Goal: Task Accomplishment & Management: Manage account settings

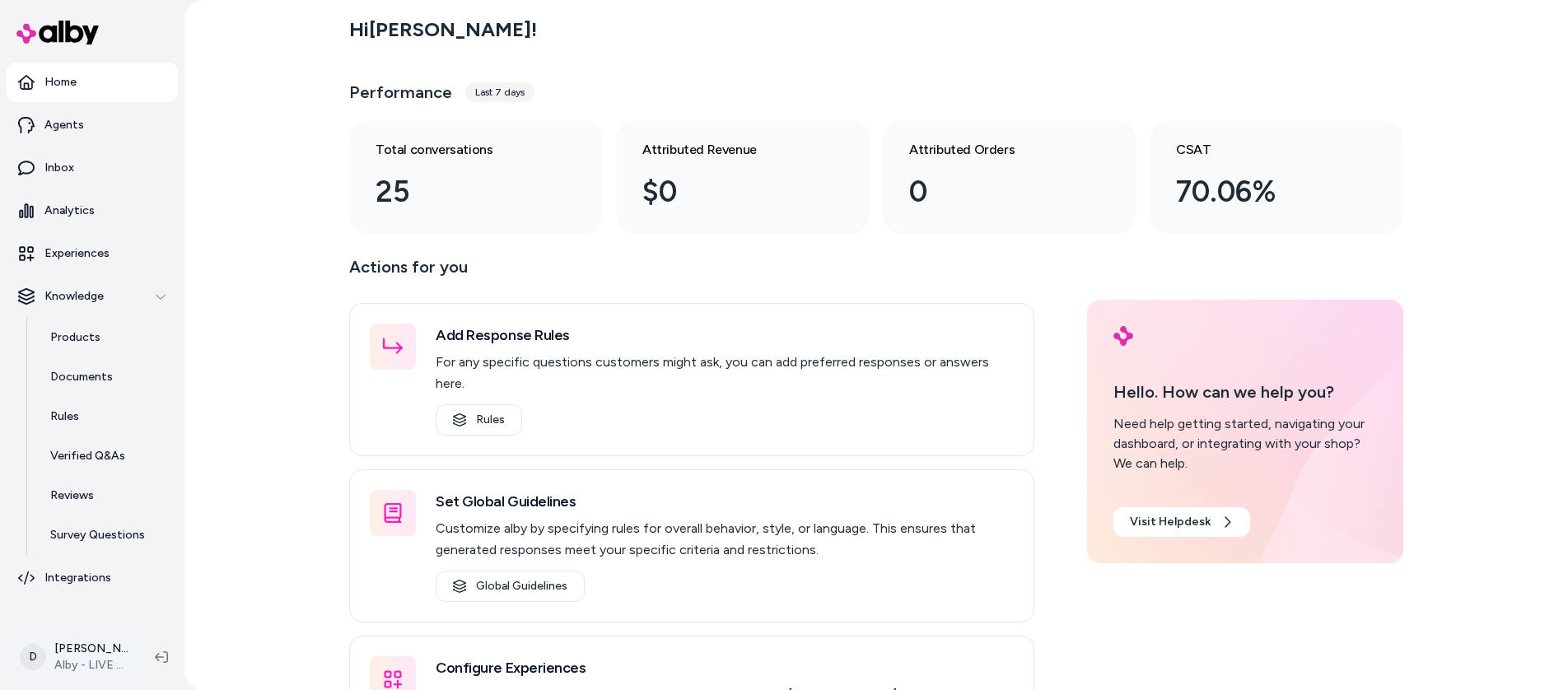
click at [101, 648] on html "Home Agents Inbox Analytics Experiences Knowledge Products Documents Rules Veri…" at bounding box center [784, 345] width 1568 height 690
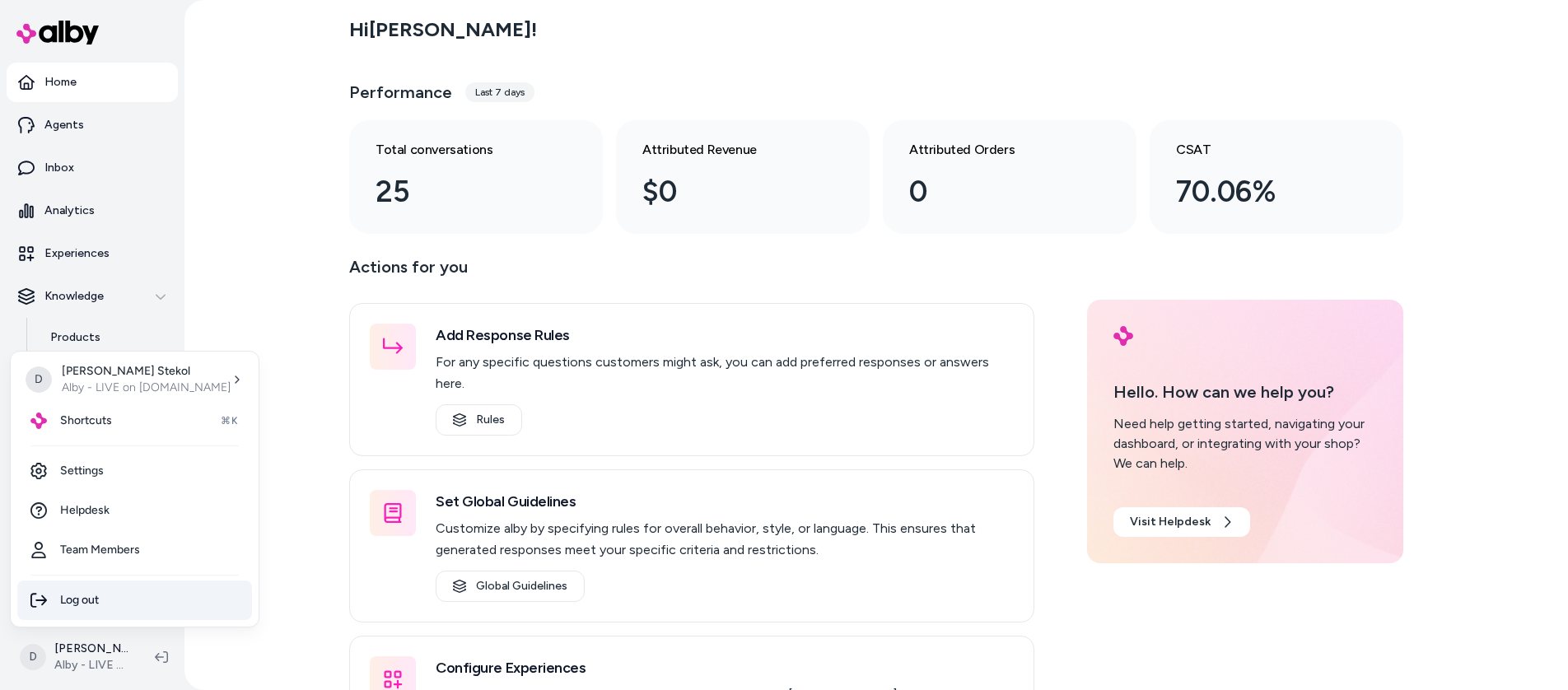
click at [96, 600] on div "Log out" at bounding box center [135, 599] width 235 height 39
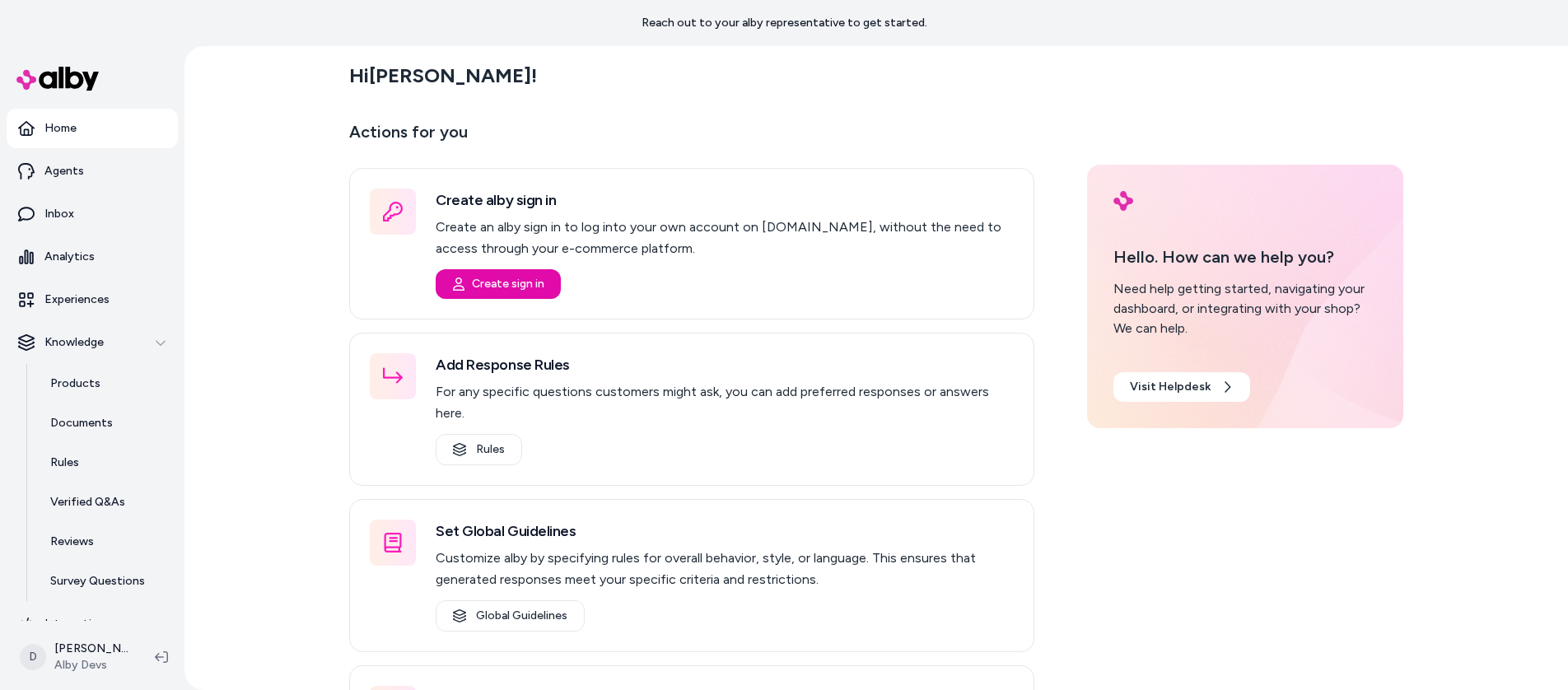
click at [327, 253] on div "Hi [PERSON_NAME] ! Actions for you Create alby sign in Create an alby sign in t…" at bounding box center [876, 367] width 1384 height 643
click at [281, 407] on div "Hi [PERSON_NAME] ! Actions for you Create alby sign in Create an alby sign in t…" at bounding box center [876, 367] width 1384 height 643
